Goal: Find specific page/section: Find specific page/section

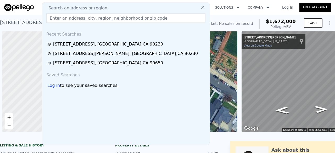
scroll to position [0, 2]
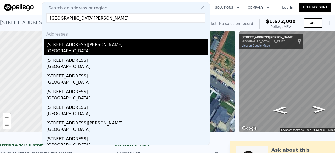
type input "21731 Bryant, Canoga Park, CA 91304"
click at [84, 46] on div "21731 Bryant St" at bounding box center [126, 43] width 161 height 8
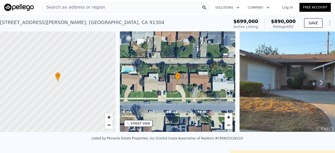
click at [82, 8] on span "Search an address or region" at bounding box center [73, 7] width 63 height 6
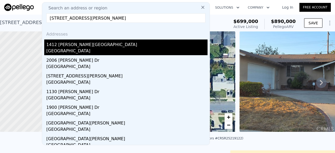
type input "1412 Santiago Dr, Newport Beach, CA 92660"
click at [93, 44] on div "1412 Santiago Dr" at bounding box center [126, 43] width 161 height 8
